Goal: Information Seeking & Learning: Learn about a topic

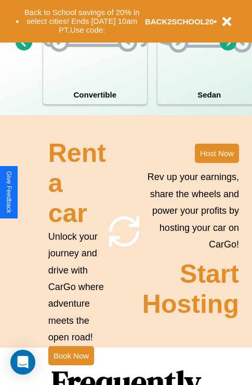
scroll to position [1257, 0]
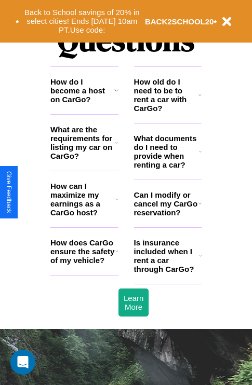
click at [200, 99] on icon at bounding box center [199, 95] width 3 height 8
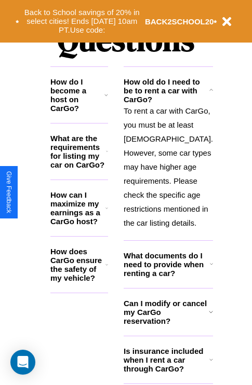
click at [84, 268] on h3 "How does CarGo ensure the safety of my vehicle?" at bounding box center [77, 264] width 55 height 35
click at [209, 94] on icon at bounding box center [211, 90] width 4 height 8
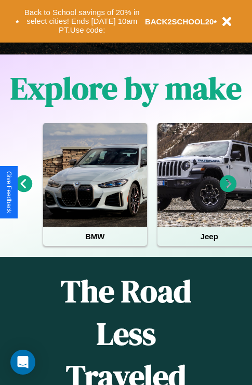
scroll to position [160, 0]
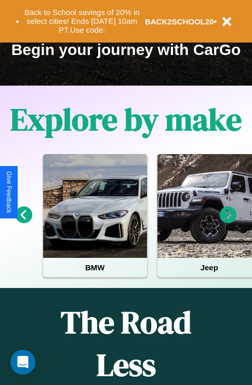
click at [228, 222] on icon at bounding box center [227, 214] width 17 height 17
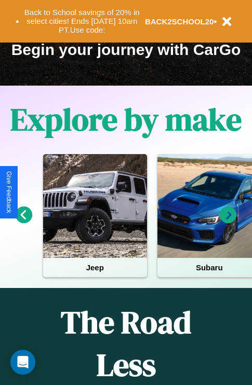
click at [228, 222] on icon at bounding box center [227, 214] width 17 height 17
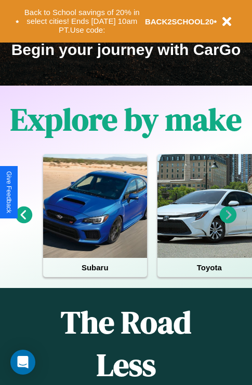
click at [228, 222] on icon at bounding box center [227, 214] width 17 height 17
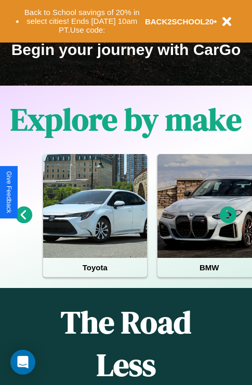
click at [228, 222] on icon at bounding box center [227, 214] width 17 height 17
